Goal: Information Seeking & Learning: Learn about a topic

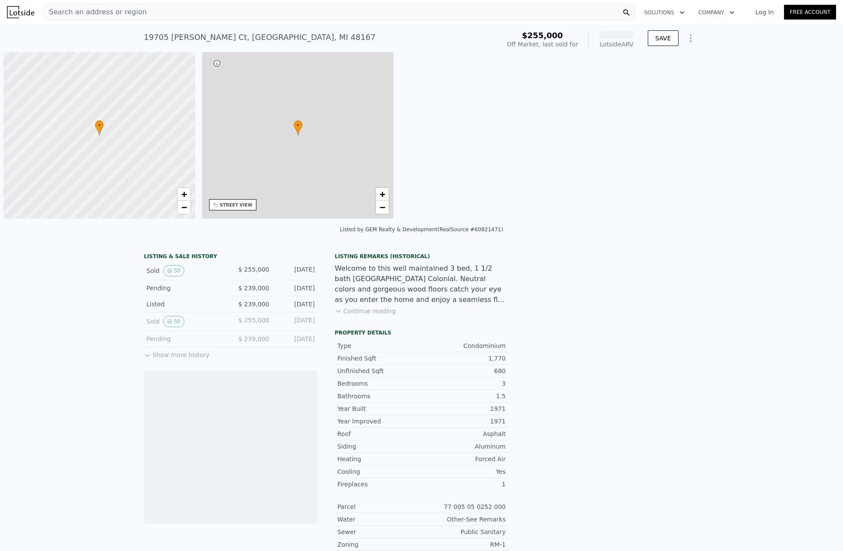
scroll to position [0, 3]
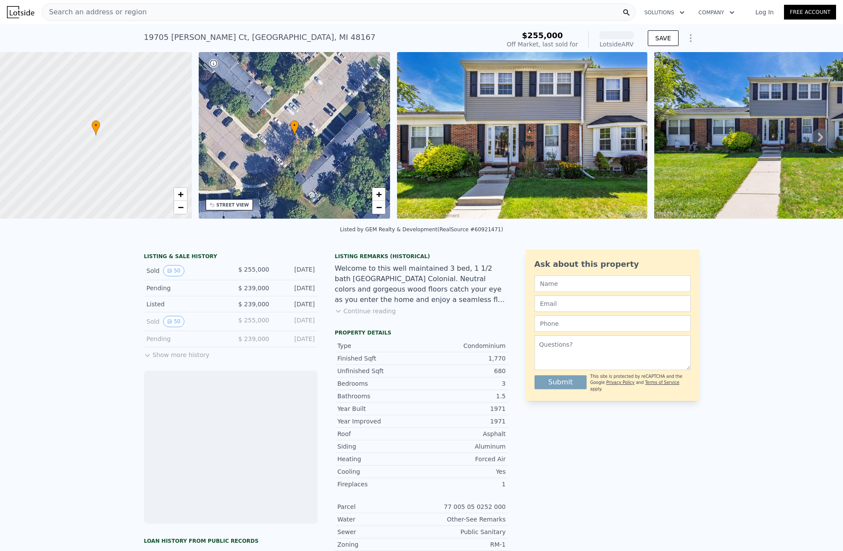
click at [812, 140] on icon at bounding box center [820, 136] width 17 height 17
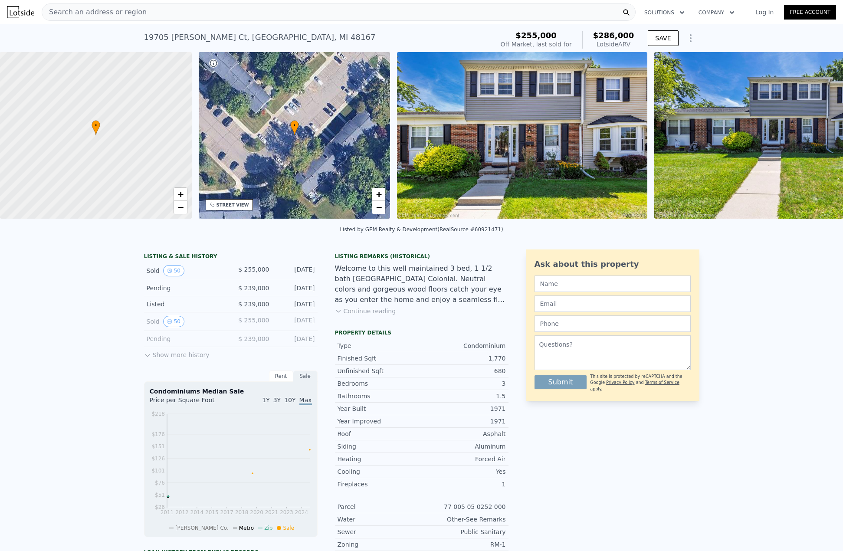
scroll to position [0, 202]
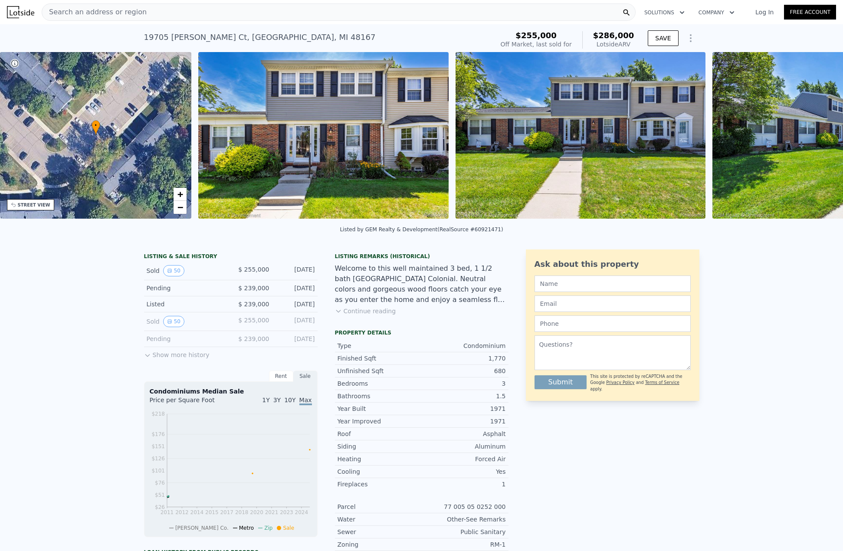
click at [814, 140] on img at bounding box center [838, 135] width 250 height 167
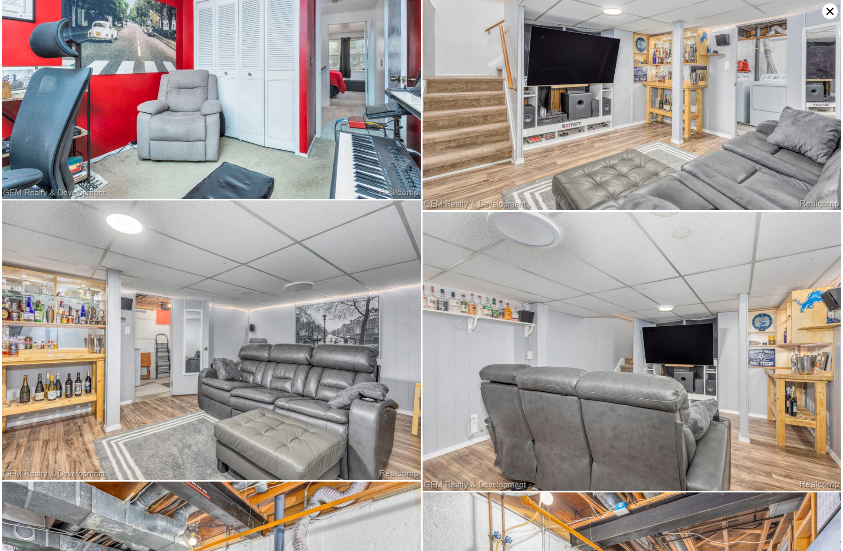
scroll to position [4180, 0]
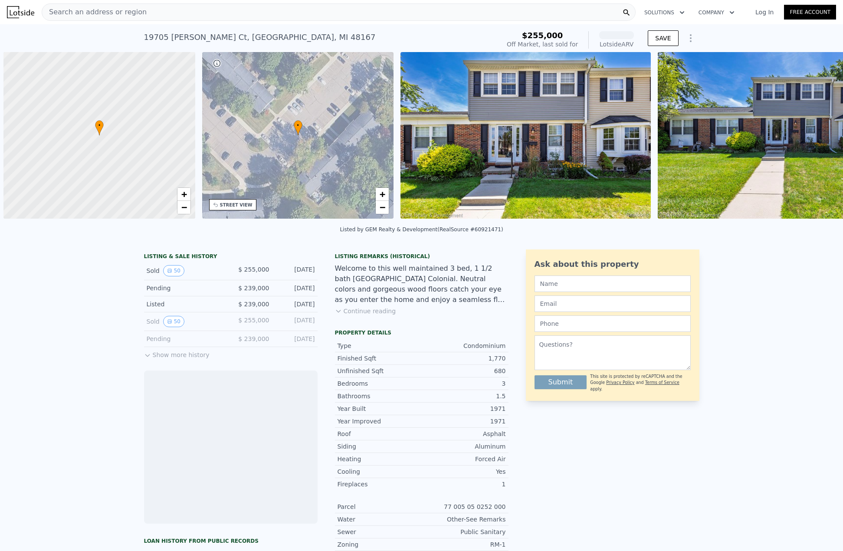
scroll to position [0, 3]
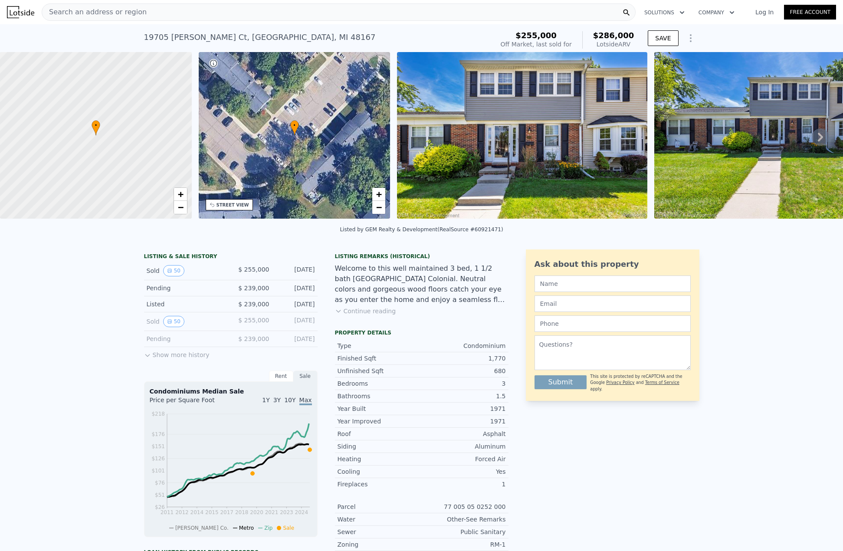
click at [173, 359] on button "Show more history" at bounding box center [177, 353] width 66 height 12
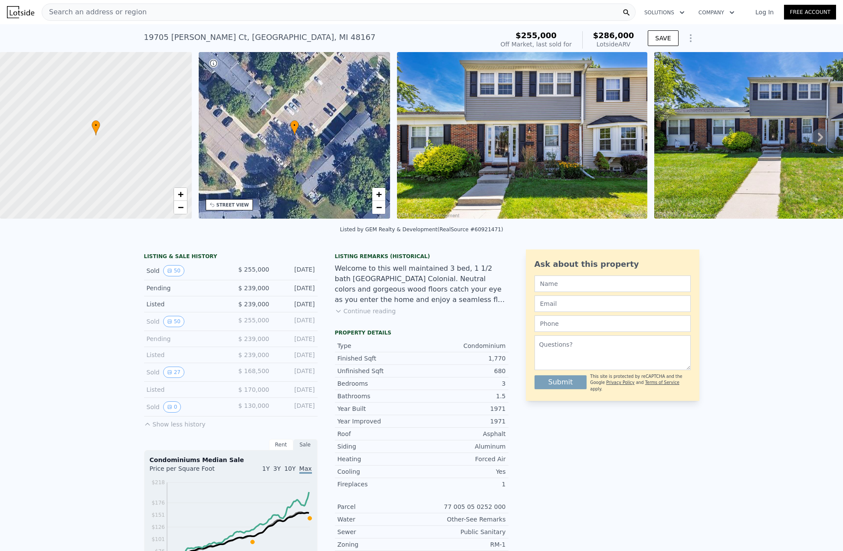
drag, startPoint x: 240, startPoint y: 295, endPoint x: 314, endPoint y: 296, distance: 73.8
click at [314, 296] on div "Pending $ 239,000 [DATE]" at bounding box center [231, 288] width 174 height 16
click at [247, 273] on span "$ 255,000" at bounding box center [253, 269] width 31 height 7
drag, startPoint x: 239, startPoint y: 276, endPoint x: 314, endPoint y: 280, distance: 75.2
click at [314, 280] on div "LISTING & SALE HISTORY Sold 50 $ 255,000 [DATE] Pending $ 239,000 [DATE] Listed…" at bounding box center [326, 502] width 365 height 505
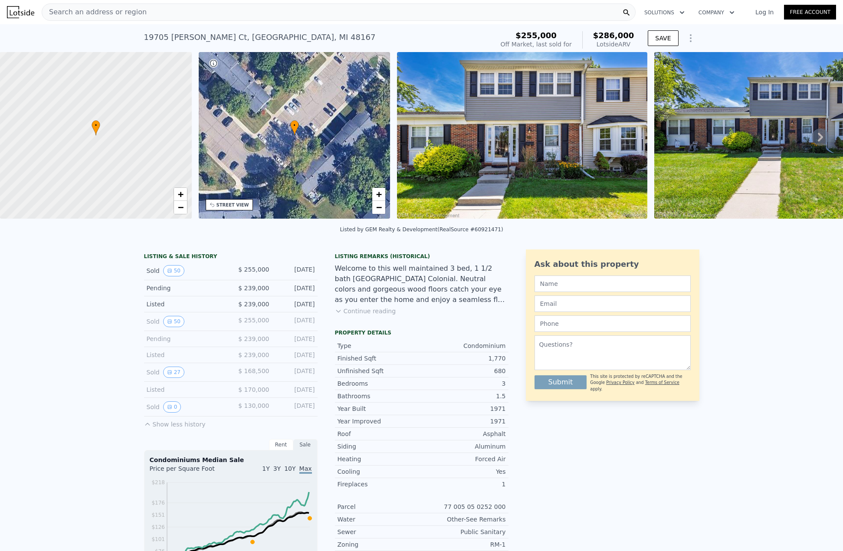
click at [128, 12] on span "Search an address or region" at bounding box center [94, 12] width 105 height 10
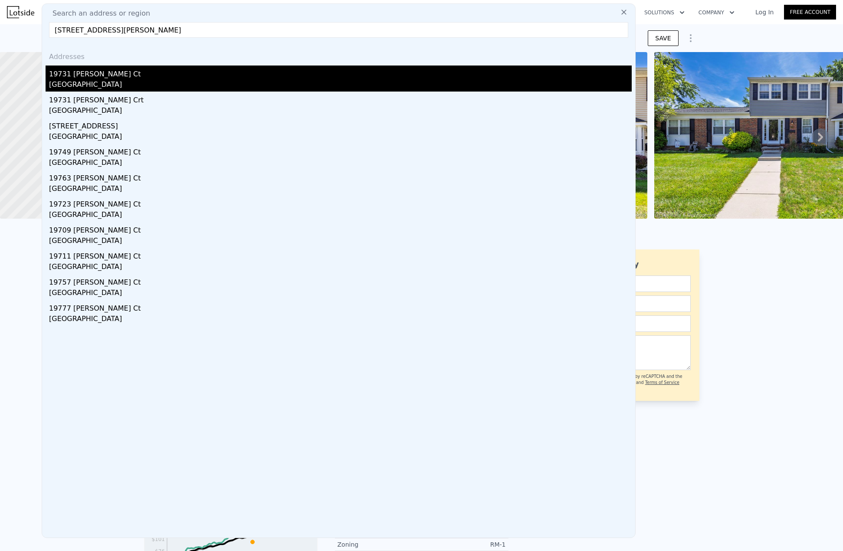
type input "[STREET_ADDRESS][PERSON_NAME]"
click at [71, 76] on div "19731 [PERSON_NAME] Ct" at bounding box center [340, 73] width 583 height 14
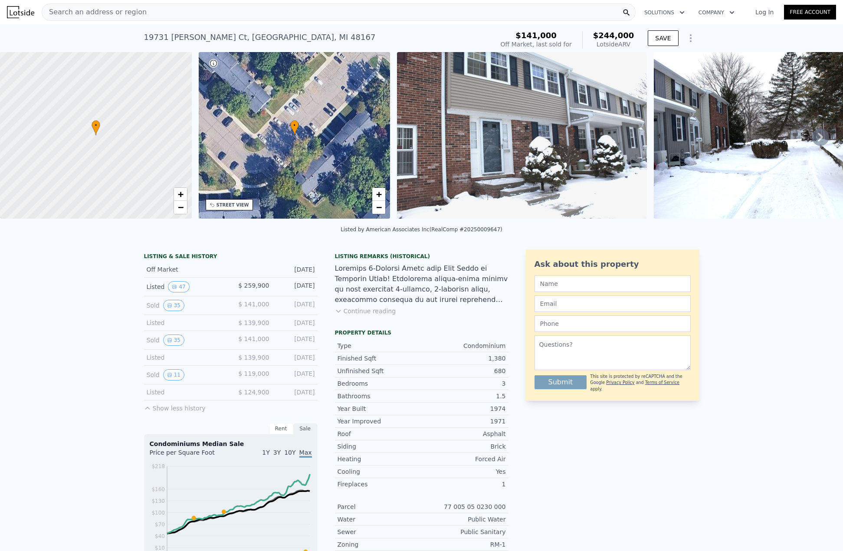
drag, startPoint x: 239, startPoint y: 293, endPoint x: 316, endPoint y: 294, distance: 76.4
click at [316, 294] on div "LISTING & SALE HISTORY Off Market [DATE] Listed 47 $ 259,900 [DATE] Sold 35 $ 1…" at bounding box center [326, 491] width 365 height 482
click at [812, 139] on icon at bounding box center [820, 136] width 17 height 17
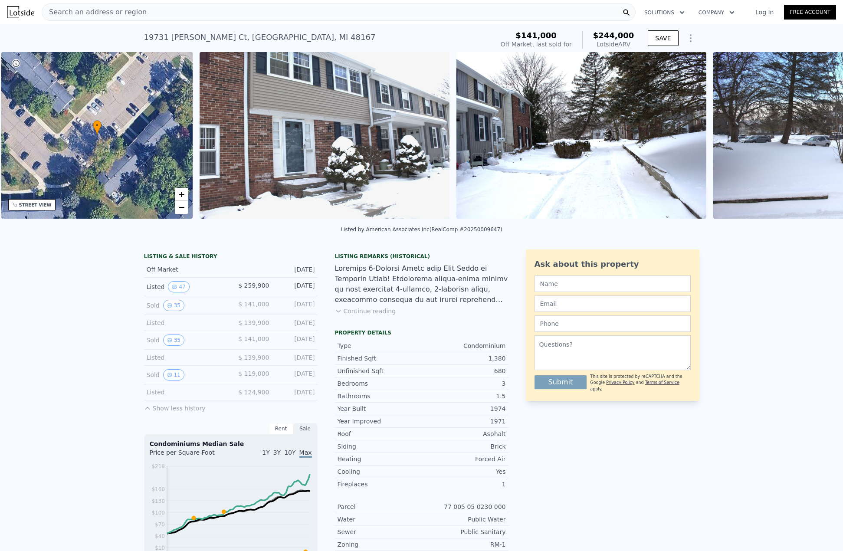
scroll to position [0, 202]
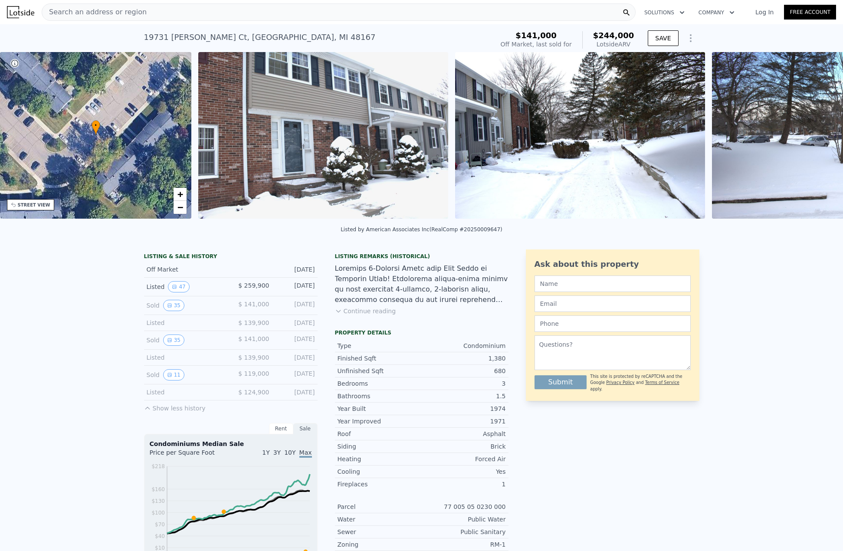
click at [812, 139] on img at bounding box center [837, 135] width 250 height 167
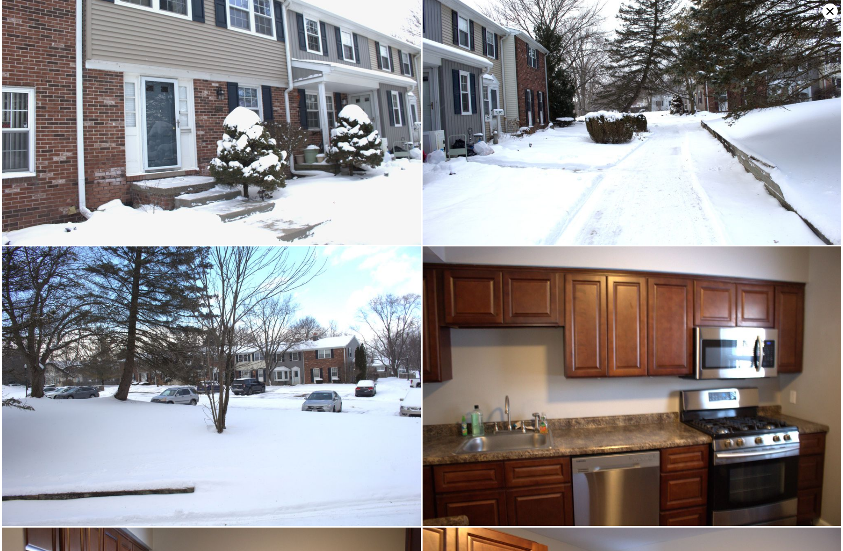
scroll to position [0, 0]
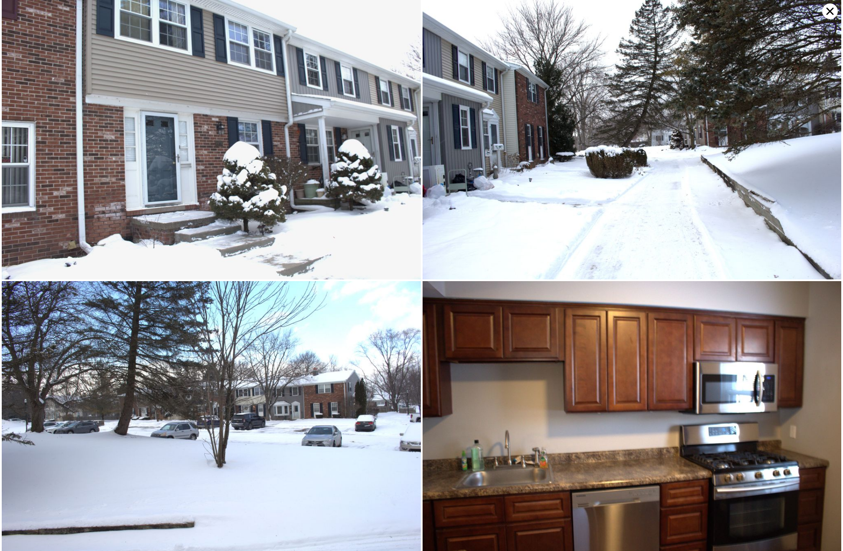
click at [831, 11] on icon at bounding box center [830, 11] width 7 height 7
